Goal: Transaction & Acquisition: Purchase product/service

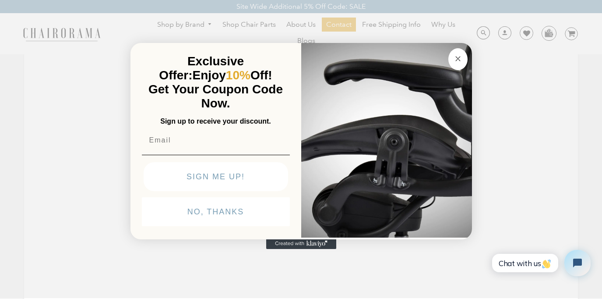
click at [462, 59] on circle "Close dialog" at bounding box center [458, 59] width 10 height 10
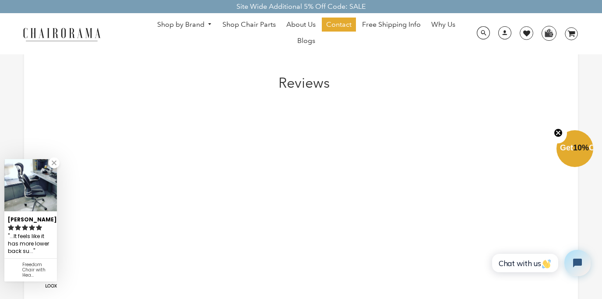
click at [203, 24] on link "Shop by Brand" at bounding box center [185, 25] width 64 height 14
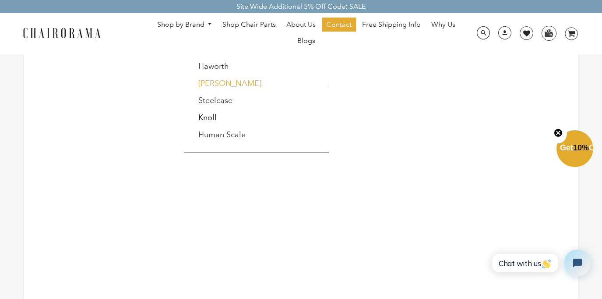
click at [224, 85] on link "[PERSON_NAME]" at bounding box center [229, 83] width 63 height 10
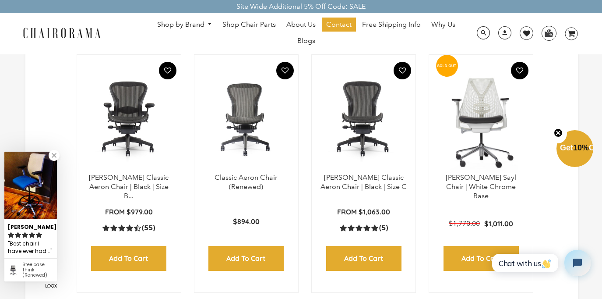
scroll to position [508, 0]
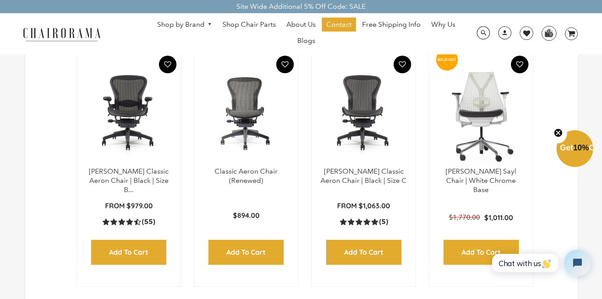
click at [133, 122] on img at bounding box center [129, 112] width 86 height 110
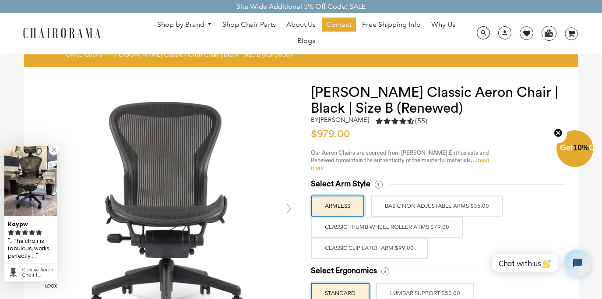
click at [484, 161] on link "read more" at bounding box center [400, 163] width 179 height 13
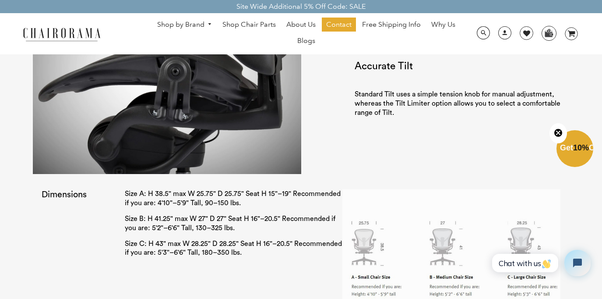
scroll to position [1430, 0]
